Goal: Transaction & Acquisition: Register for event/course

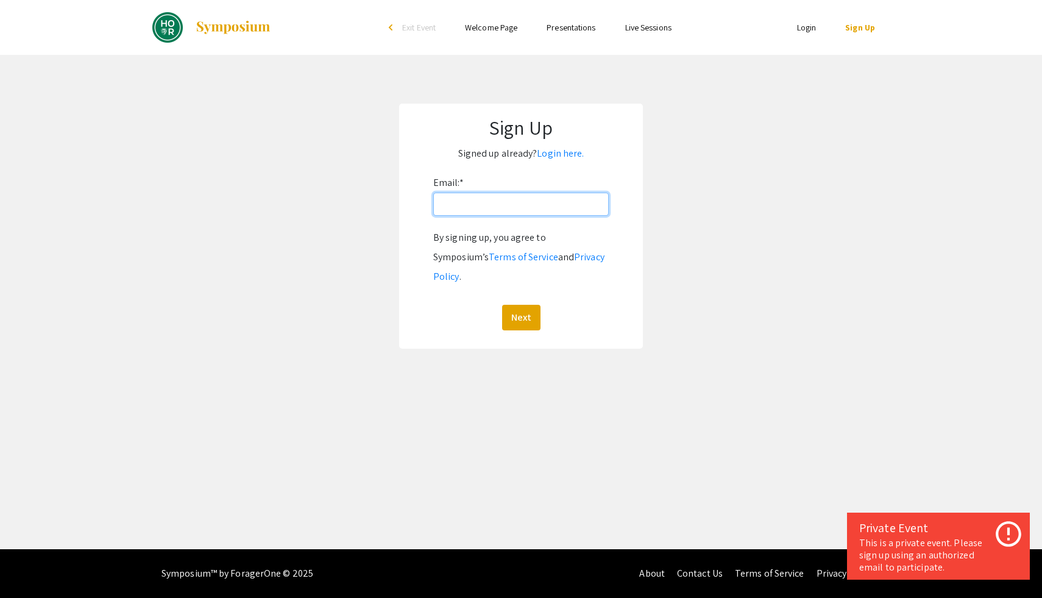
click at [493, 205] on input "Email: *" at bounding box center [520, 204] width 175 height 23
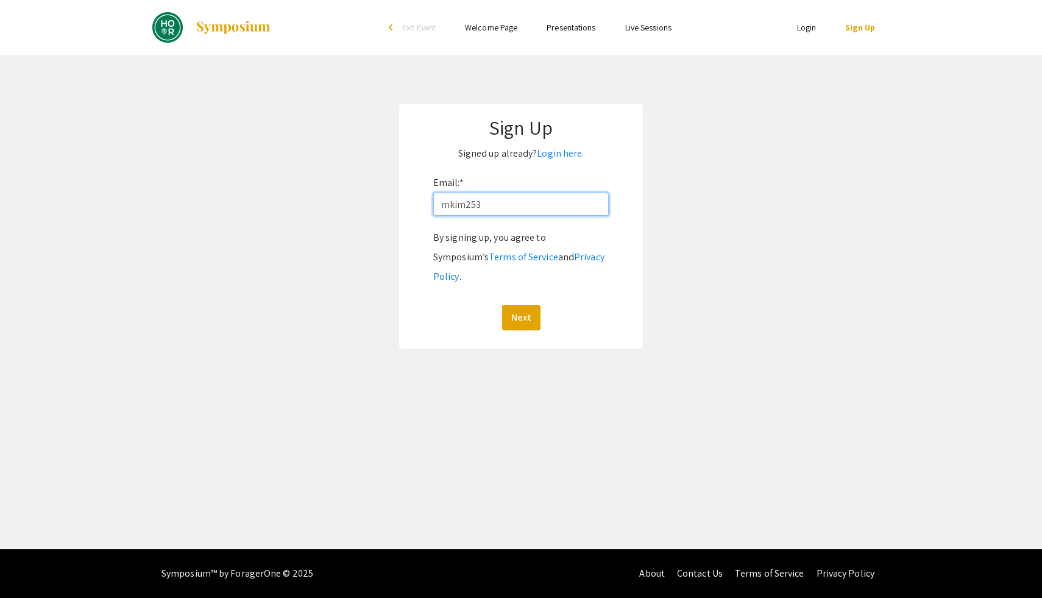
type input "[EMAIL_ADDRESS][DOMAIN_NAME]"
click button "Next" at bounding box center [521, 318] width 38 height 26
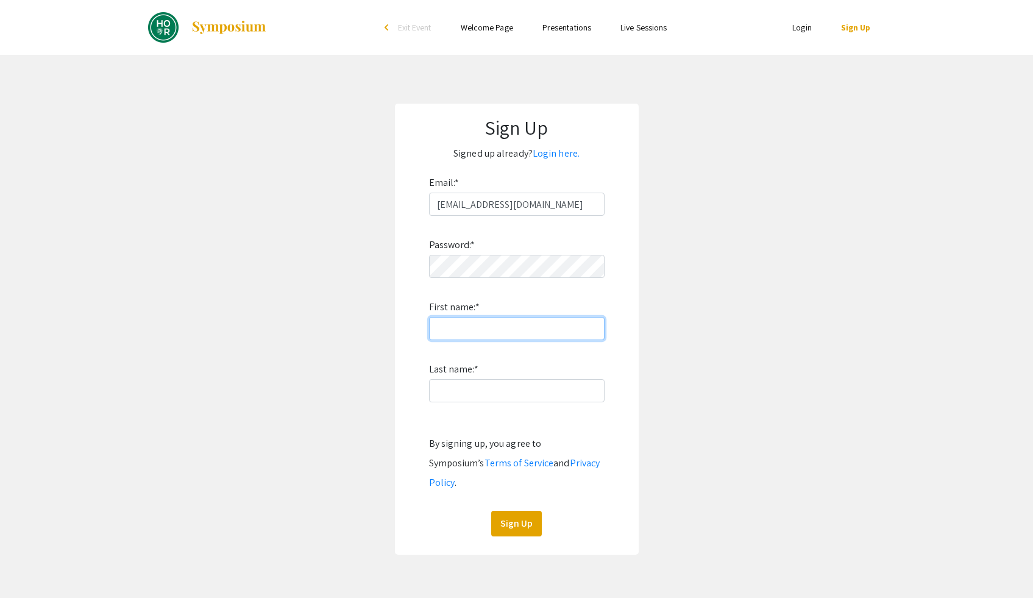
click at [481, 321] on input "First name: *" at bounding box center [516, 328] width 175 height 23
type input "Minchae"
click at [453, 380] on input "Last name: *" at bounding box center [516, 390] width 175 height 23
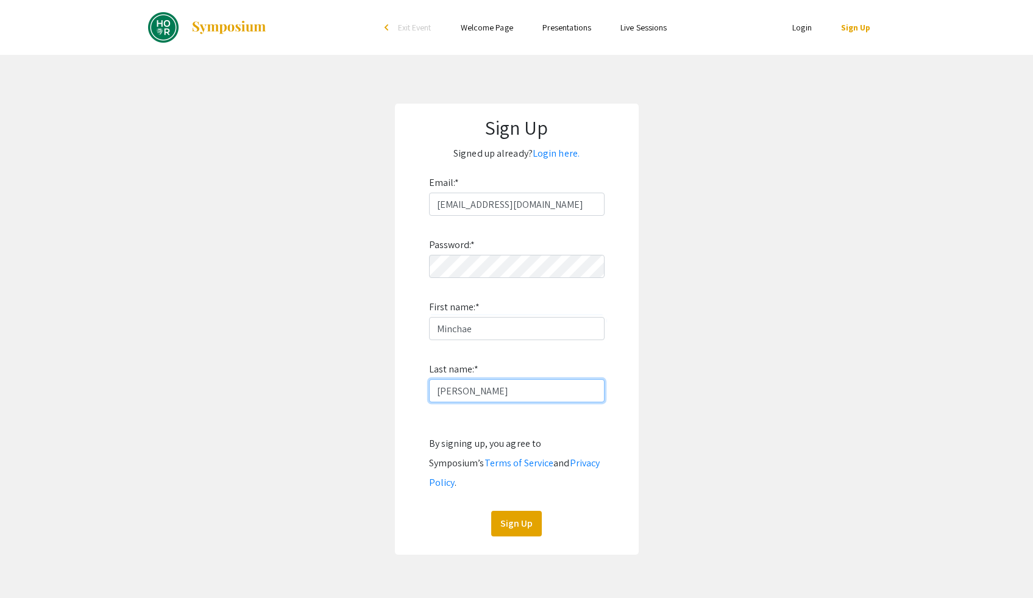
type input "Kim"
click button "Sign Up" at bounding box center [516, 524] width 51 height 26
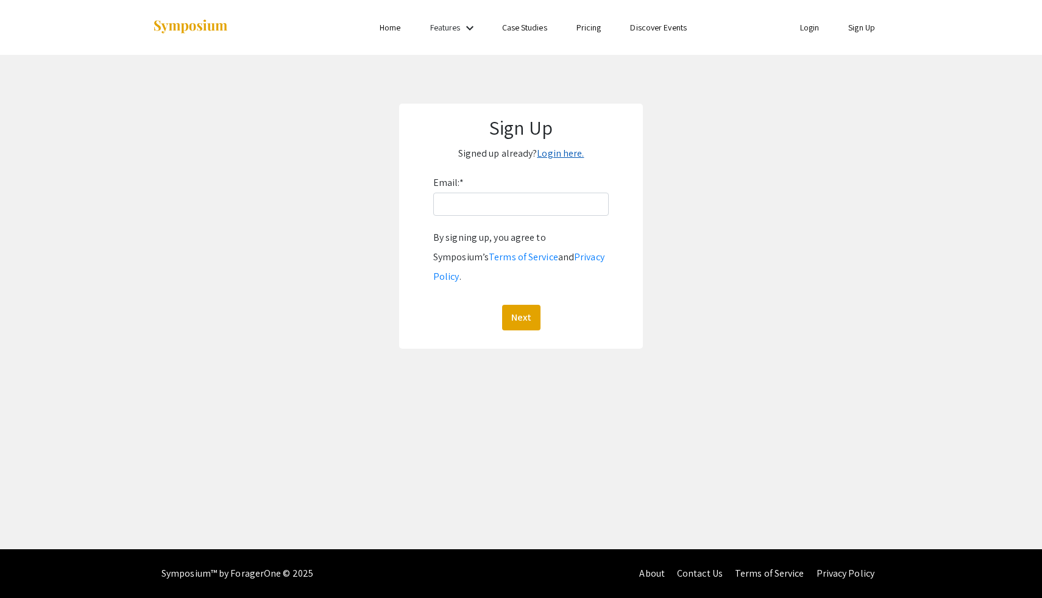
click at [551, 155] on link "Login here." at bounding box center [560, 153] width 47 height 13
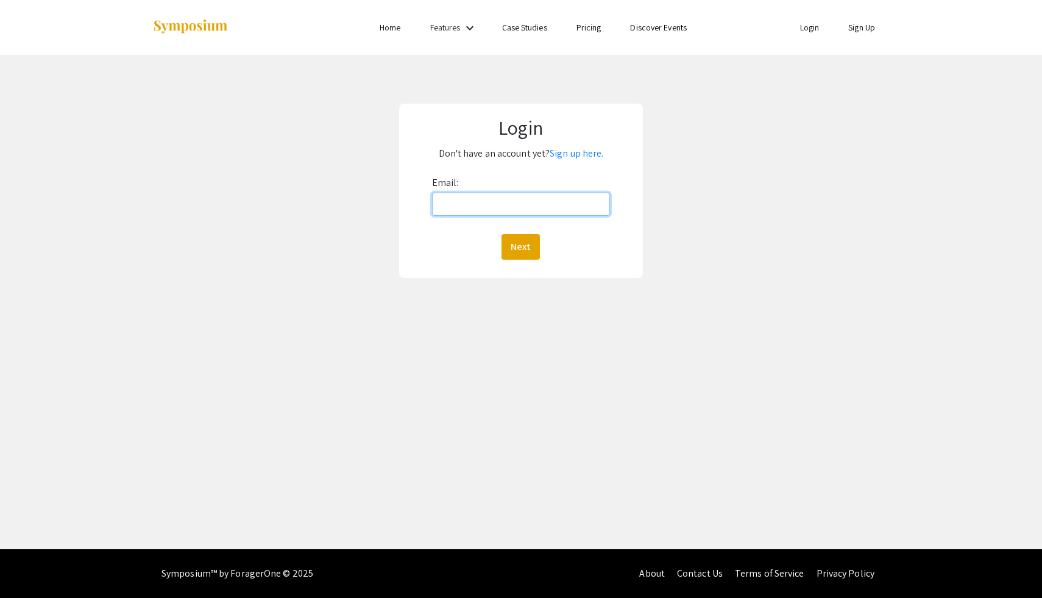
click at [517, 200] on input "Email:" at bounding box center [521, 204] width 179 height 23
type input "[EMAIL_ADDRESS][DOMAIN_NAME]"
click at [501, 234] on button "Next" at bounding box center [520, 247] width 38 height 26
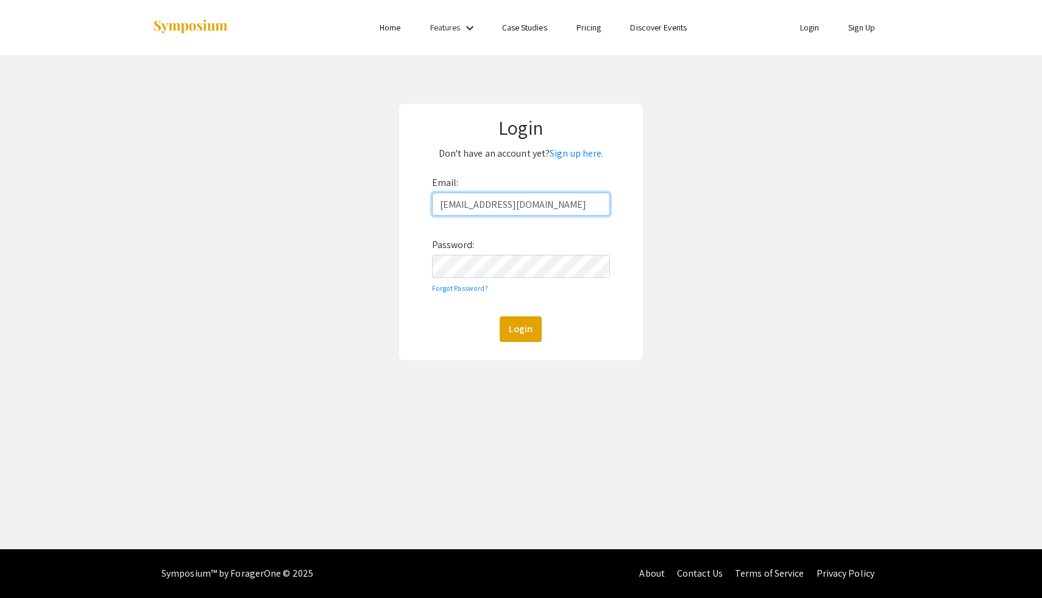
click at [500, 316] on button "Login" at bounding box center [521, 329] width 42 height 26
